Goal: Task Accomplishment & Management: Manage account settings

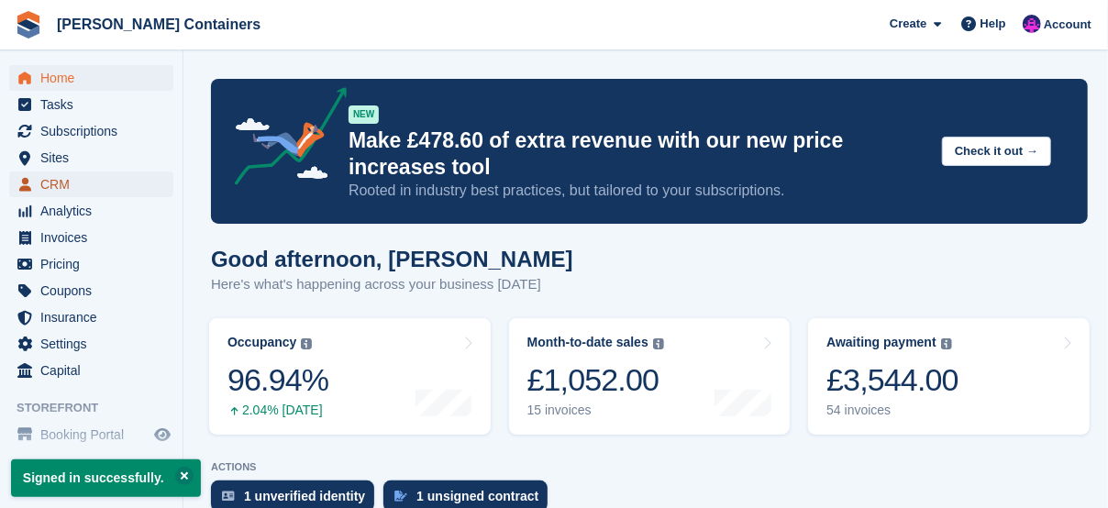
click at [50, 188] on span "CRM" at bounding box center [95, 185] width 110 height 26
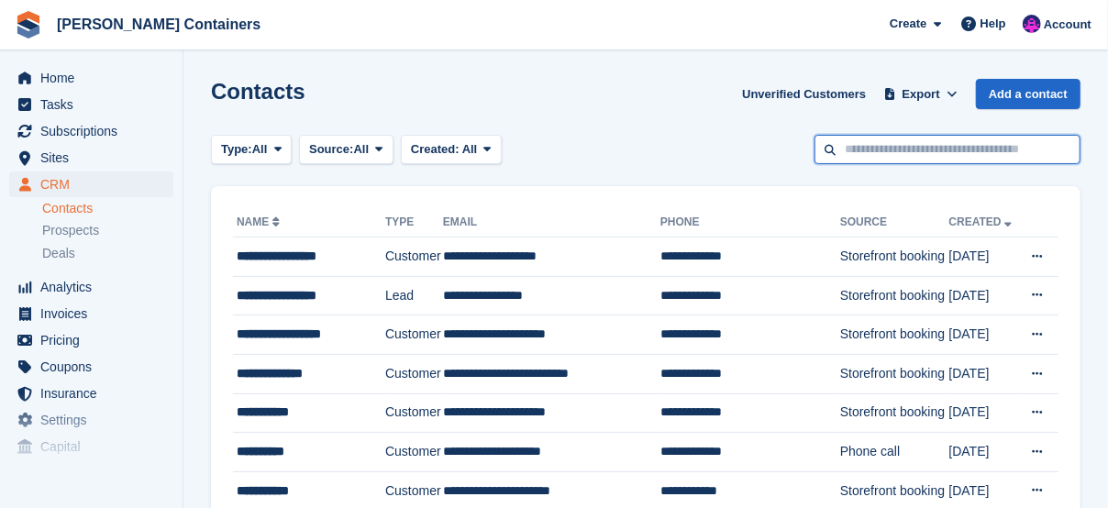
click at [937, 142] on input "text" at bounding box center [948, 150] width 266 height 30
type input "******"
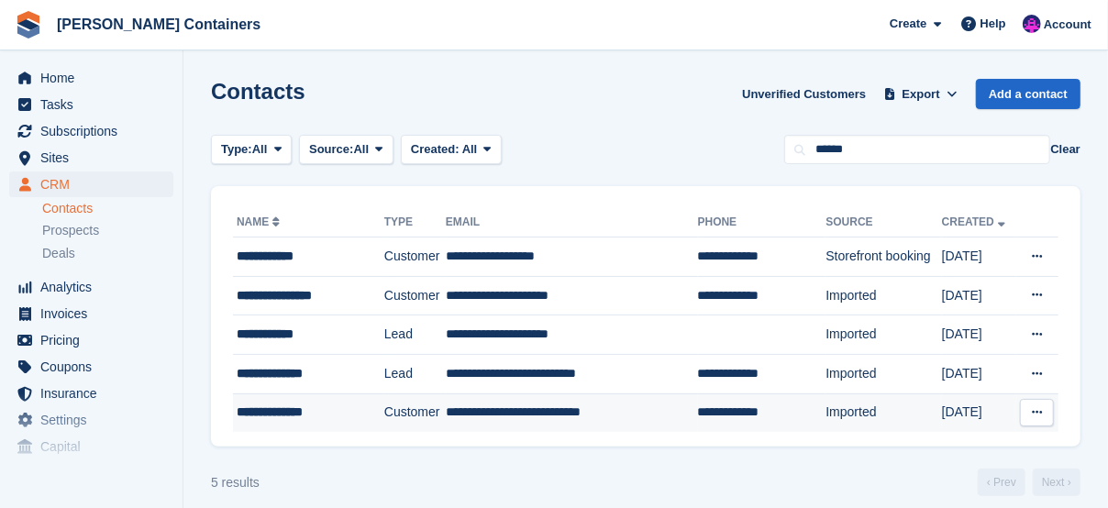
click at [261, 410] on div "**********" at bounding box center [303, 412] width 133 height 19
